Goal: Communication & Community: Answer question/provide support

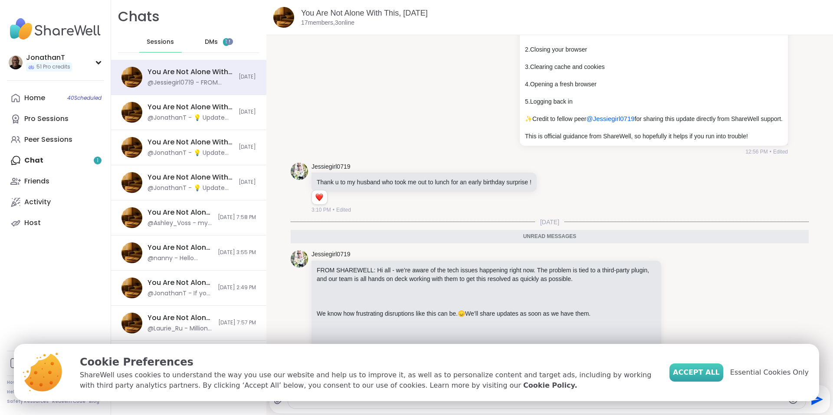
click at [699, 372] on span "Accept All" at bounding box center [696, 372] width 47 height 10
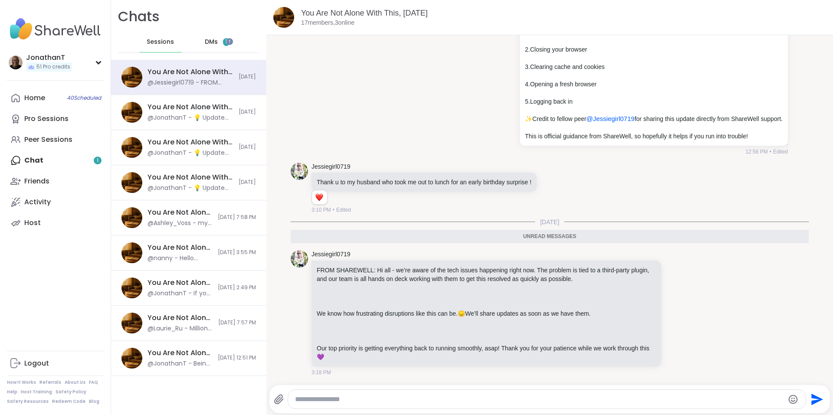
click at [206, 40] on span "DMs" at bounding box center [211, 42] width 13 height 9
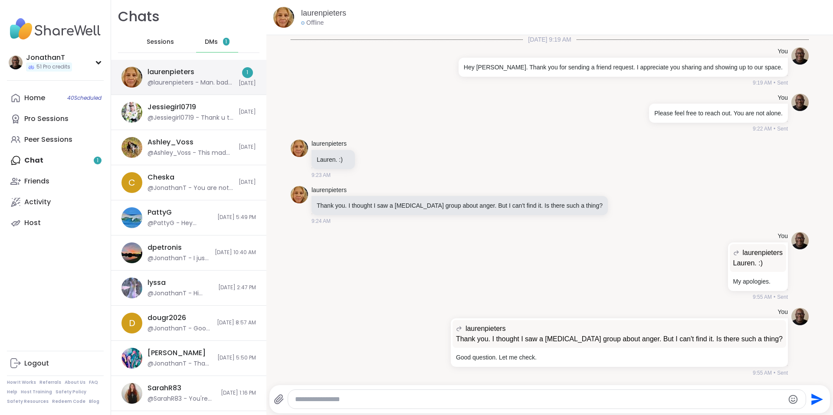
scroll to position [1914, 0]
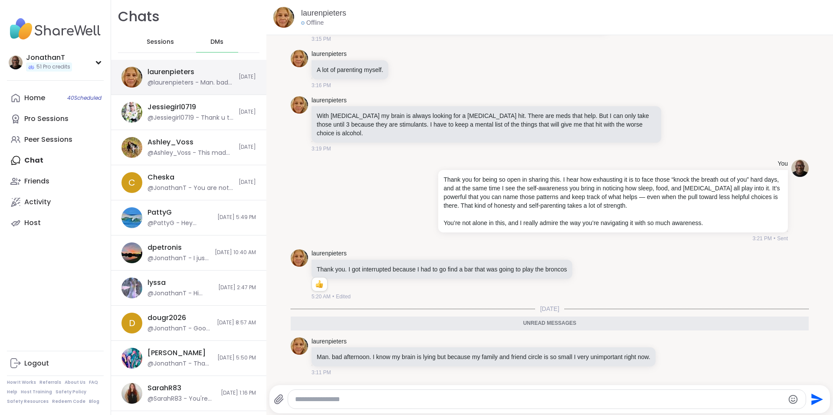
click at [194, 82] on div "@laurenpieters - Man. bad afternoon. I know my brain is lying but because my fa…" at bounding box center [190, 82] width 86 height 9
click at [666, 352] on icon at bounding box center [670, 356] width 8 height 9
click at [617, 339] on div "Select Reaction: Sad" at bounding box center [621, 343] width 8 height 8
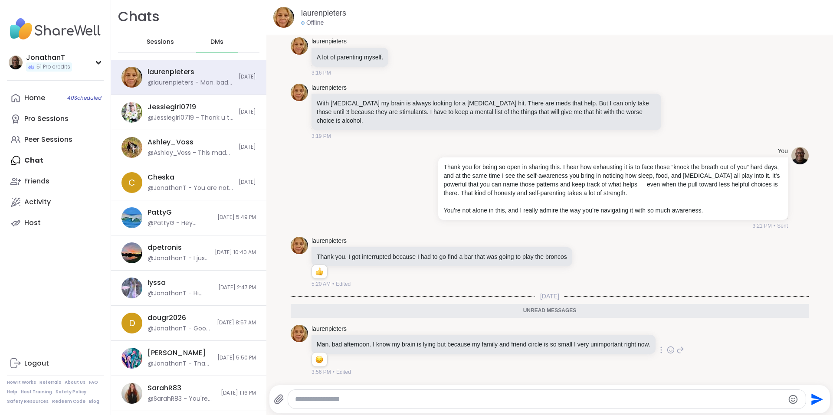
scroll to position [1926, 0]
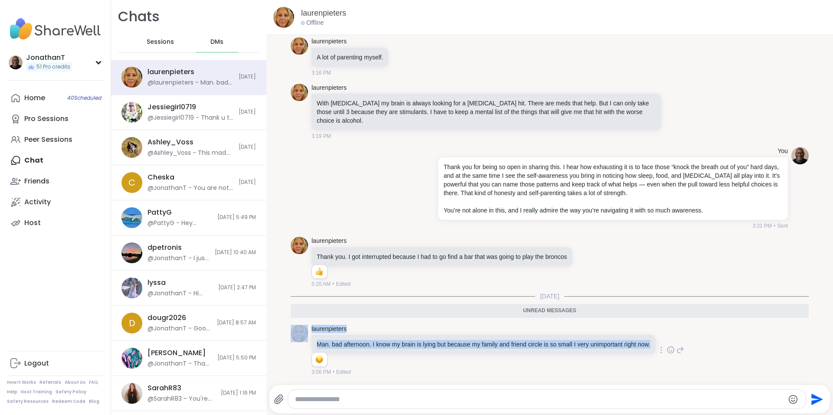
drag, startPoint x: 337, startPoint y: 341, endPoint x: 308, endPoint y: 319, distance: 36.4
click at [308, 321] on div "laurenpieters Man. bad afternoon. I know my brain is lying but because my famil…" at bounding box center [550, 350] width 518 height 59
copy div "laurenpieters Man. bad afternoon. I know my brain is lying but because my famil…"
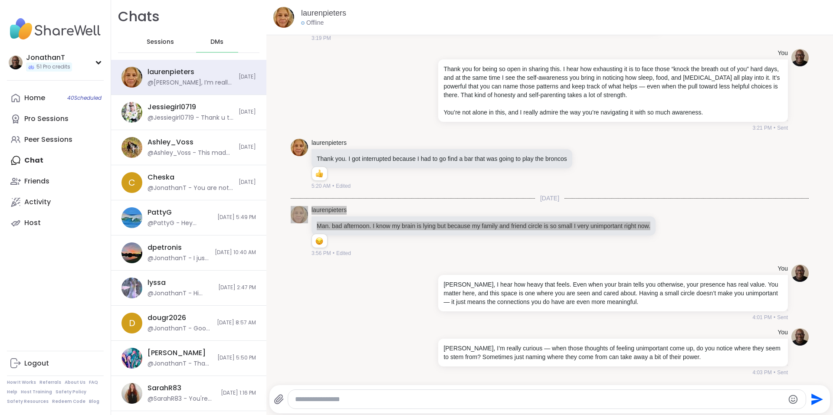
scroll to position [2138, 0]
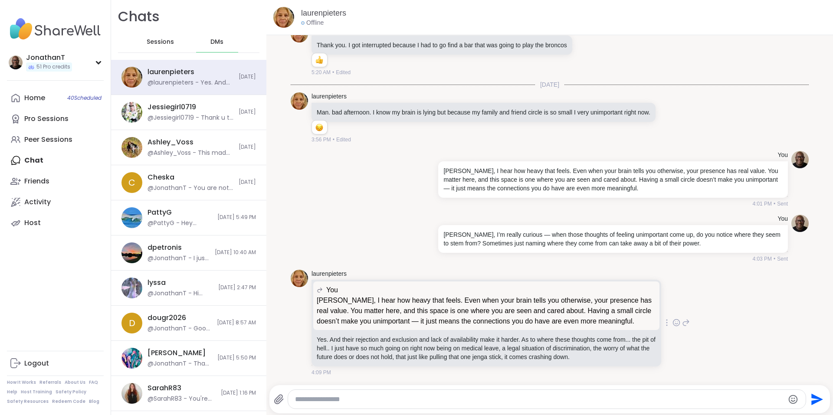
click at [666, 320] on icon at bounding box center [666, 323] width 1 height 6
click at [652, 336] on icon at bounding box center [656, 335] width 9 height 9
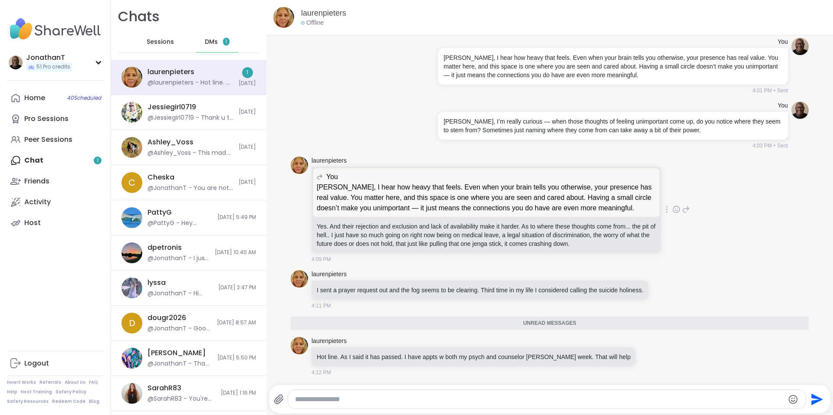
scroll to position [2260, 0]
click at [216, 72] on div "laurenpieters @laurenpieters - Hot line. As I said it has passed. I have appts …" at bounding box center [190, 77] width 86 height 20
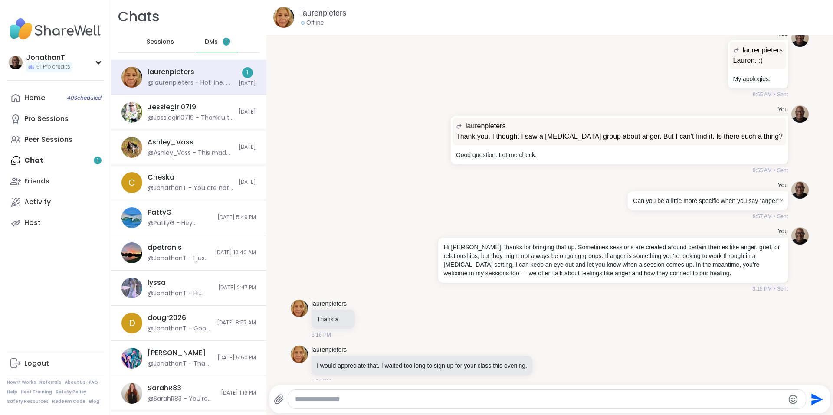
scroll to position [110, 0]
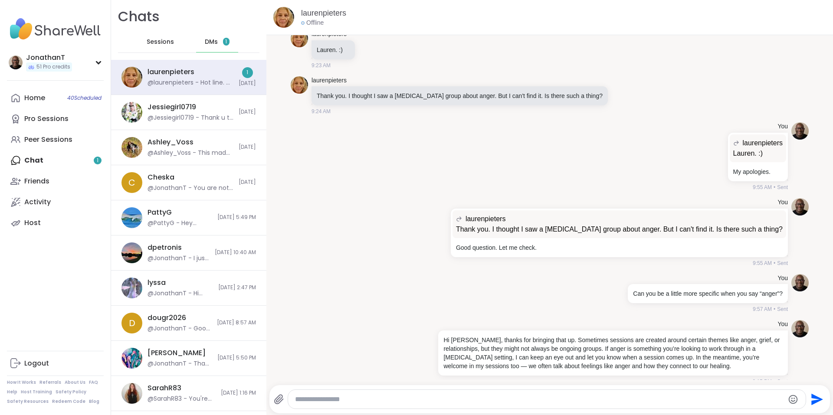
click at [152, 39] on span "Sessions" at bounding box center [160, 42] width 27 height 9
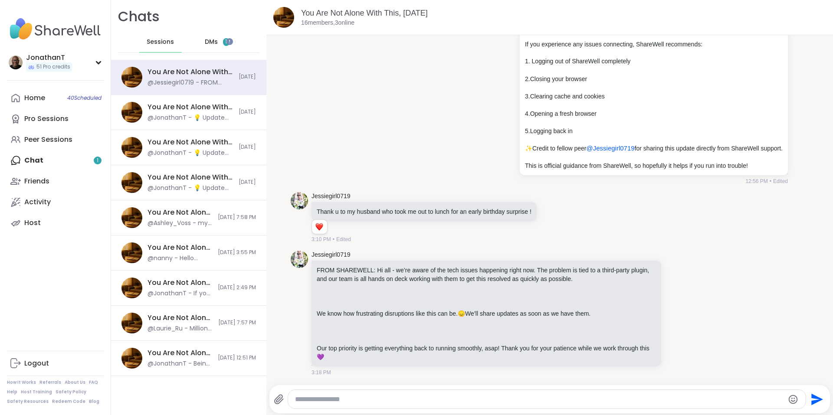
click at [205, 44] on span "DMs" at bounding box center [211, 42] width 13 height 9
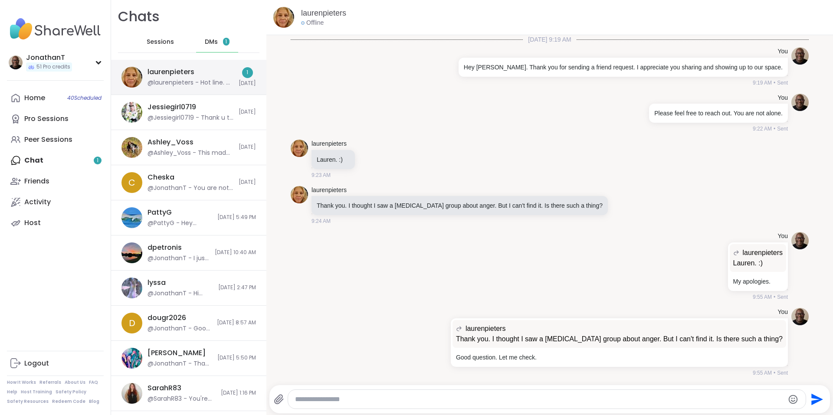
scroll to position [2269, 0]
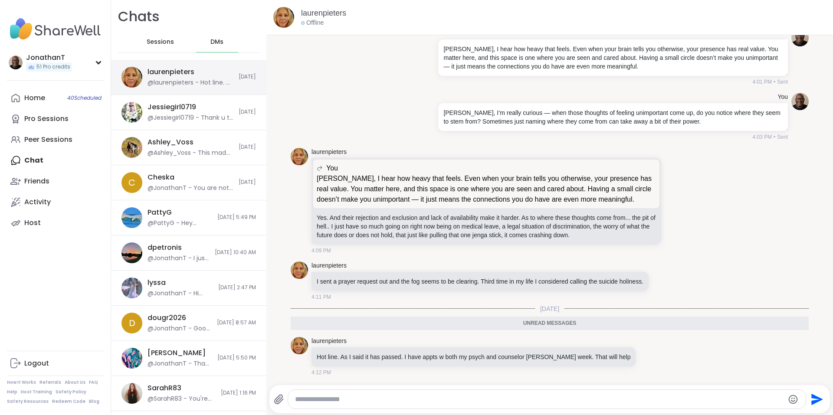
click at [202, 71] on div "laurenpieters @laurenpieters - Hot line. As I said it has passed. I have appts …" at bounding box center [190, 77] width 86 height 20
click at [662, 281] on icon at bounding box center [663, 281] width 3 height 1
click at [610, 265] on div "Select Reaction: Sad" at bounding box center [614, 267] width 8 height 8
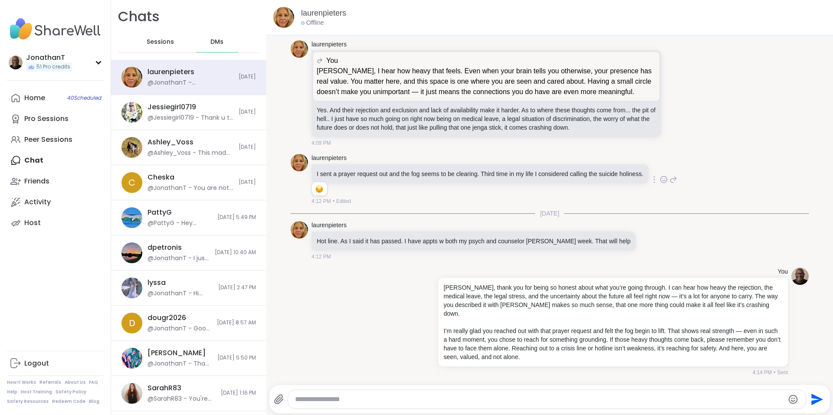
scroll to position [2380, 0]
